Goal: Use online tool/utility

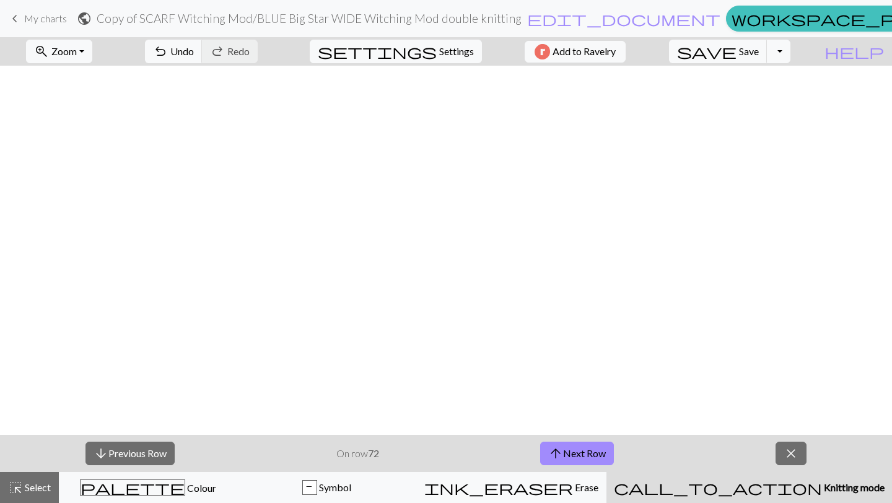
scroll to position [2056, 0]
click at [606, 472] on button "call_to_action Knitting mode Knitting mode" at bounding box center [749, 487] width 286 height 31
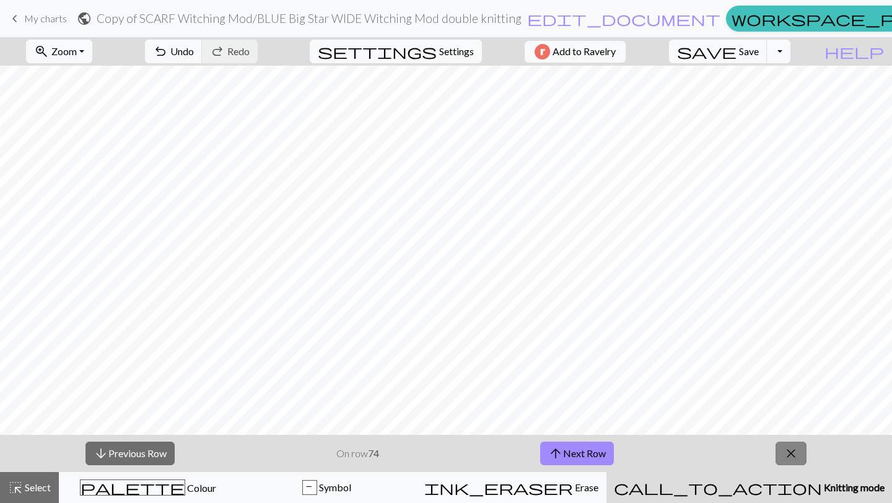
click at [797, 461] on span "close" at bounding box center [790, 453] width 15 height 17
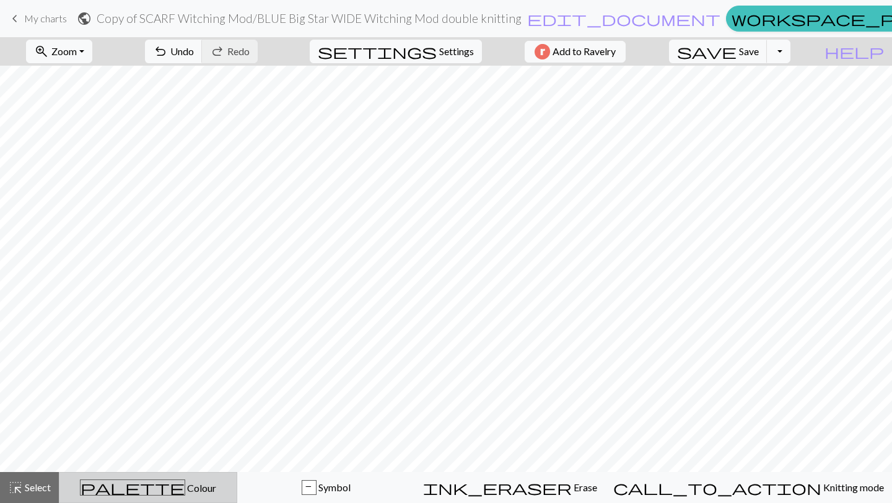
click at [155, 492] on icon "palette" at bounding box center [132, 487] width 105 height 16
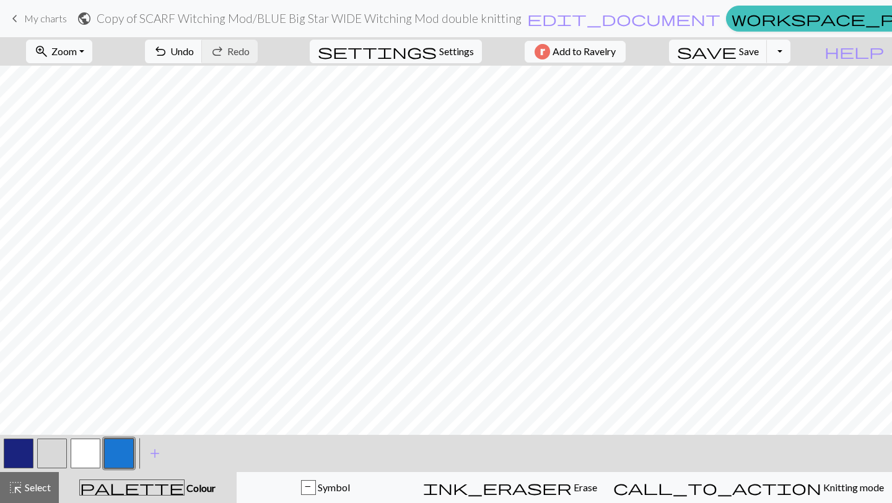
click at [22, 456] on button "button" at bounding box center [19, 453] width 30 height 30
click at [56, 458] on button "button" at bounding box center [52, 453] width 30 height 30
click at [14, 450] on button "button" at bounding box center [19, 453] width 30 height 30
click at [83, 459] on button "button" at bounding box center [86, 453] width 30 height 30
click at [15, 451] on button "button" at bounding box center [19, 453] width 30 height 30
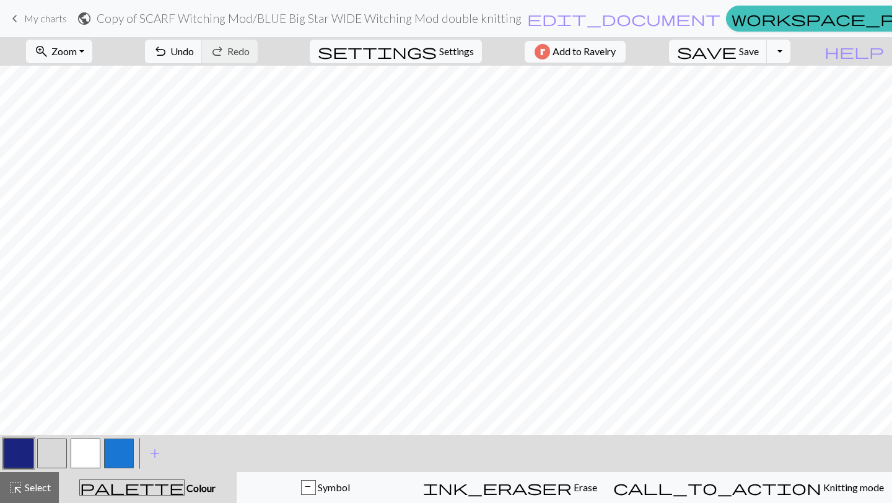
scroll to position [1852, 0]
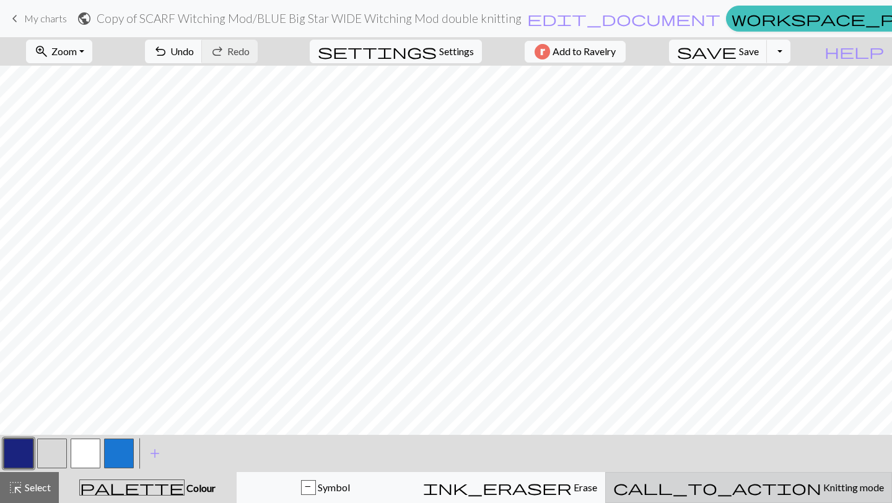
click at [821, 489] on span "Knitting mode" at bounding box center [852, 487] width 63 height 12
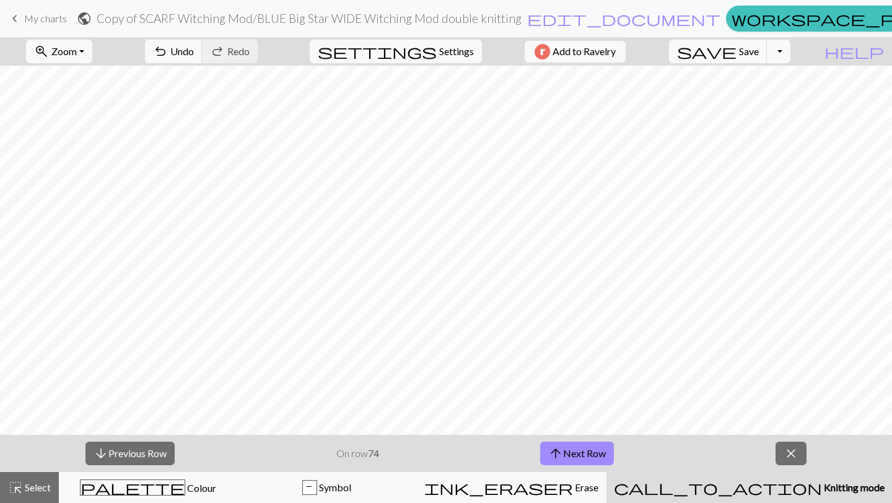
scroll to position [1949, 0]
click at [606, 472] on button "call_to_action Knitting mode Knitting mode" at bounding box center [749, 487] width 286 height 31
